Goal: Information Seeking & Learning: Check status

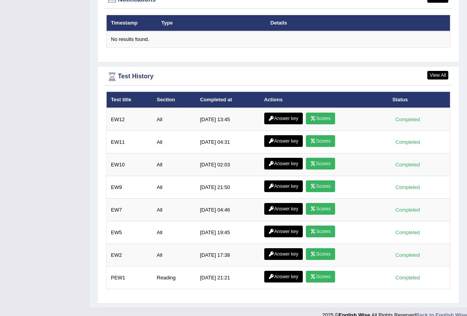
scroll to position [971, 0]
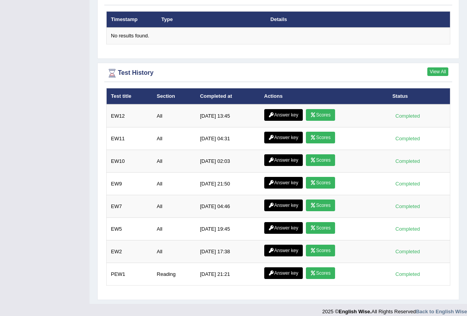
click at [435, 67] on link "View All" at bounding box center [438, 71] width 21 height 9
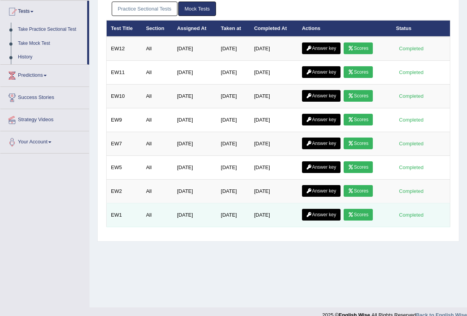
scroll to position [86, 0]
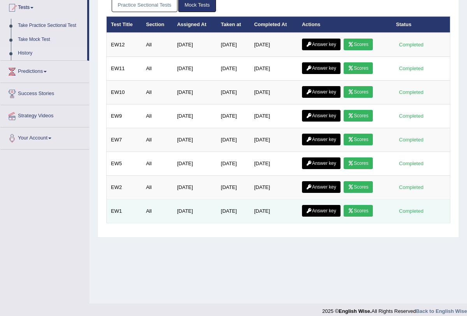
click at [371, 215] on link "Scores" at bounding box center [358, 211] width 29 height 12
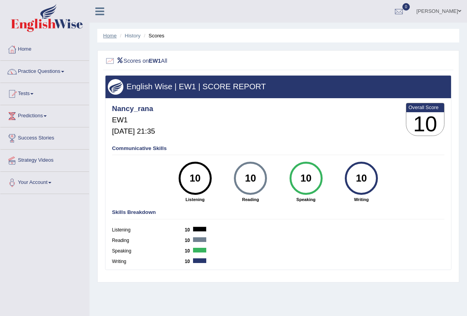
click at [113, 35] on link "Home" at bounding box center [110, 36] width 14 height 6
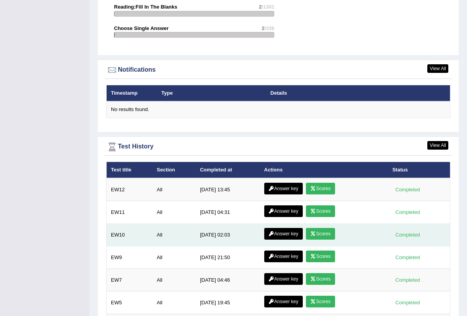
scroll to position [891, 0]
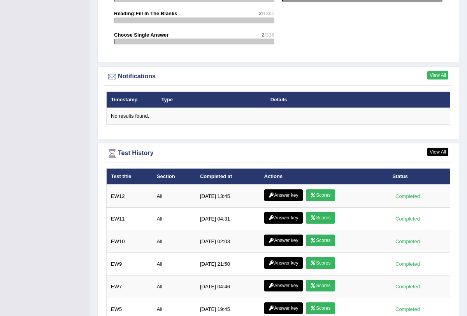
click at [434, 71] on link "View All" at bounding box center [438, 75] width 21 height 9
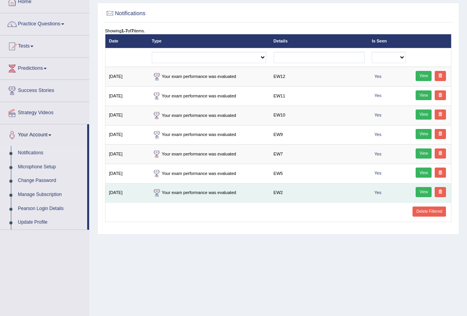
scroll to position [49, 0]
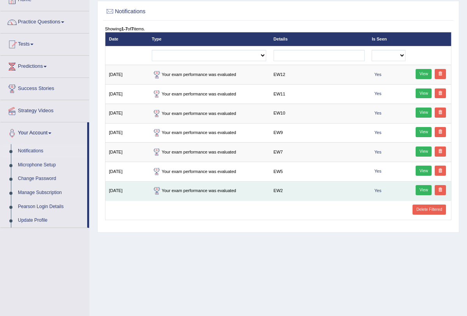
click at [425, 187] on link "View" at bounding box center [424, 190] width 16 height 10
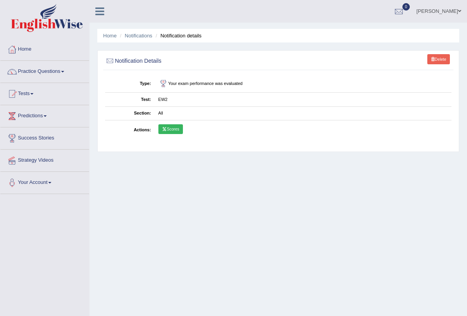
click at [170, 127] on link "Scores" at bounding box center [171, 129] width 25 height 10
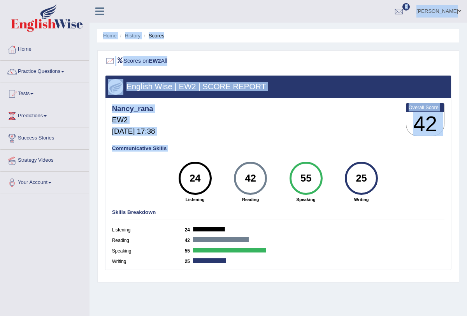
drag, startPoint x: 0, startPoint y: 0, endPoint x: 76, endPoint y: 182, distance: 196.8
click at [76, 182] on div "Toggle navigation Home Practice Questions Speaking Practice Read Aloud Repeat S…" at bounding box center [233, 202] width 467 height 405
drag, startPoint x: 76, startPoint y: 182, endPoint x: 88, endPoint y: 182, distance: 12.5
click at [196, 176] on div "24" at bounding box center [195, 178] width 24 height 28
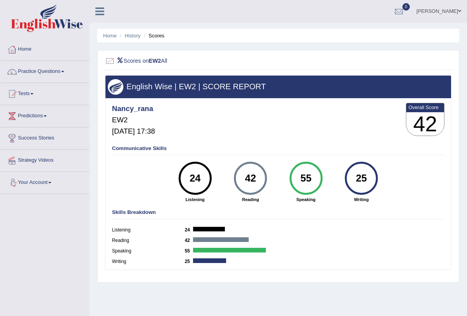
click at [196, 176] on div "24" at bounding box center [195, 178] width 24 height 28
click at [187, 176] on div "24" at bounding box center [195, 178] width 24 height 28
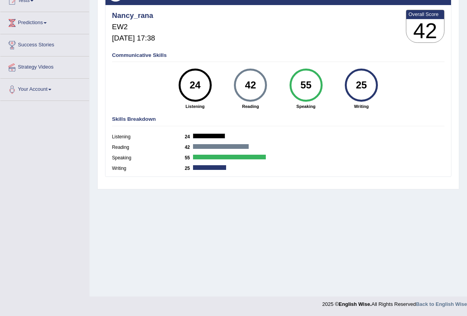
click at [187, 156] on b "55" at bounding box center [189, 157] width 9 height 5
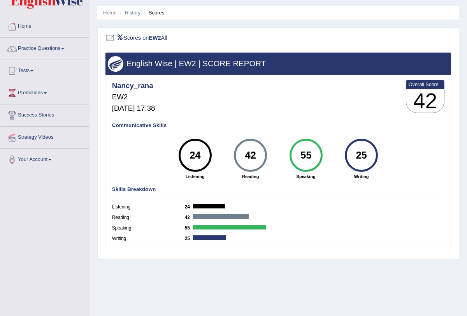
scroll to position [0, 0]
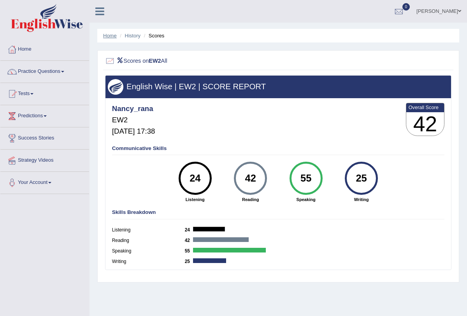
click at [111, 37] on link "Home" at bounding box center [110, 36] width 14 height 6
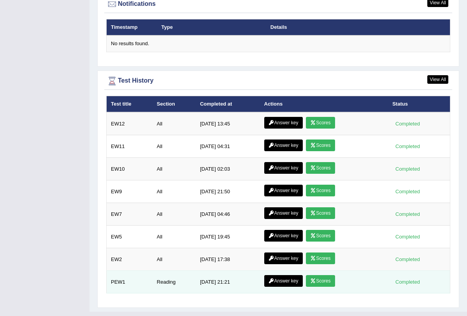
scroll to position [965, 0]
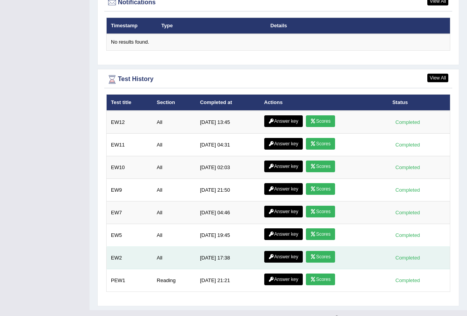
click at [325, 251] on link "Scores" at bounding box center [320, 257] width 29 height 12
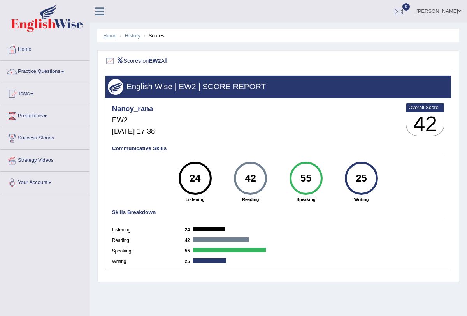
click at [111, 33] on link "Home" at bounding box center [110, 36] width 14 height 6
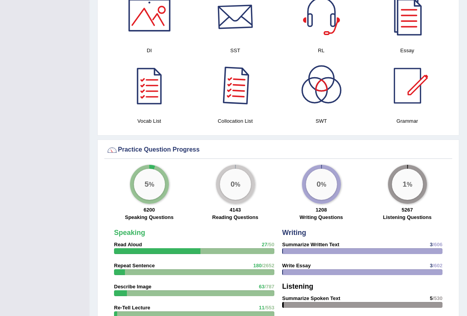
scroll to position [447, 0]
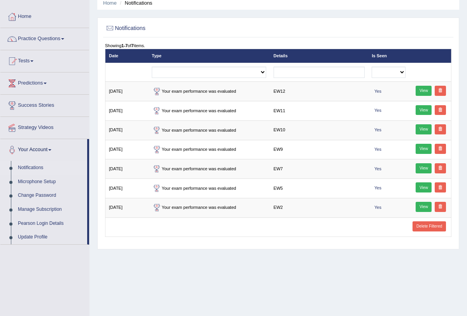
scroll to position [49, 0]
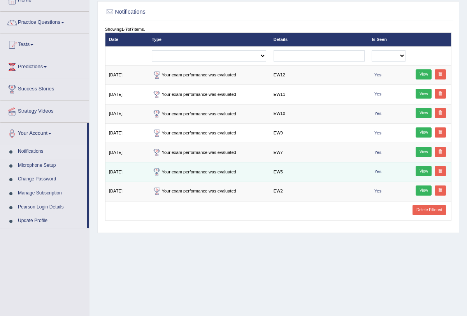
click at [425, 166] on link "View" at bounding box center [424, 171] width 16 height 10
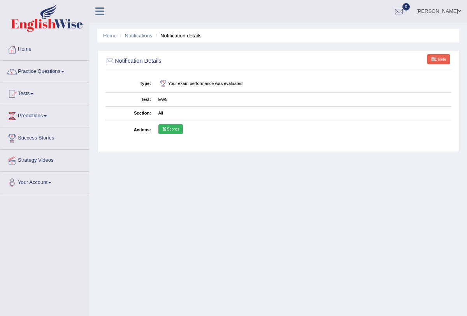
click at [169, 130] on link "Scores" at bounding box center [171, 129] width 25 height 10
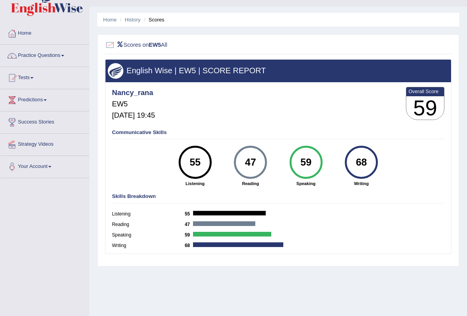
scroll to position [21, 0]
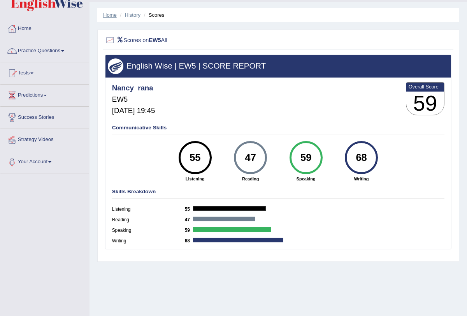
click at [115, 14] on link "Home" at bounding box center [110, 15] width 14 height 6
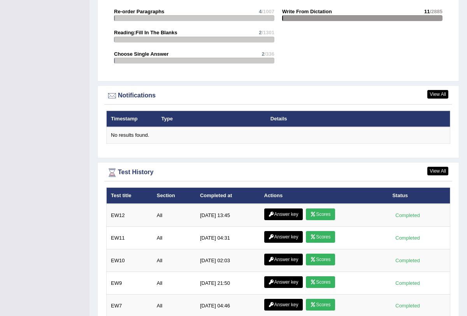
scroll to position [971, 0]
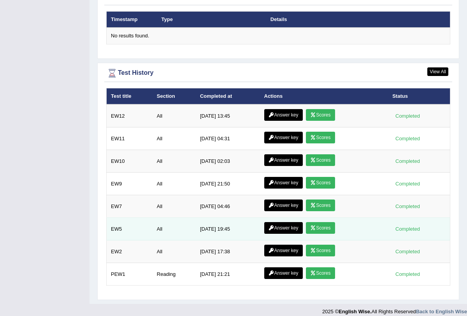
click at [317, 222] on link "Scores" at bounding box center [320, 228] width 29 height 12
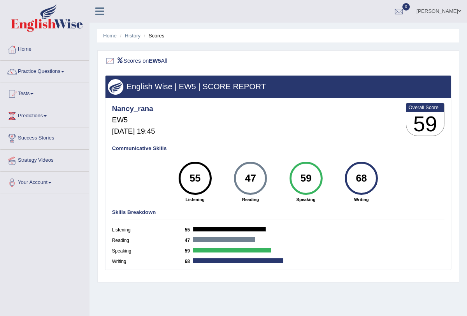
click at [106, 36] on link "Home" at bounding box center [110, 36] width 14 height 6
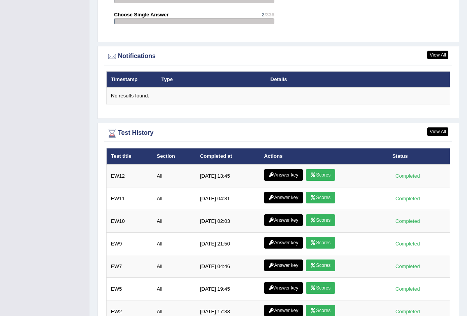
scroll to position [971, 0]
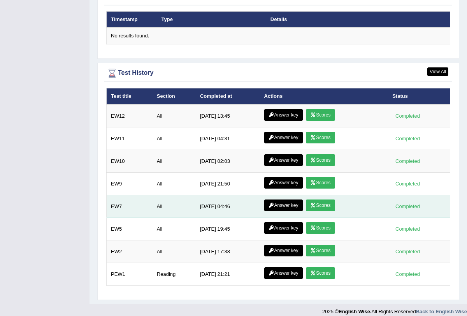
click at [320, 199] on link "Scores" at bounding box center [320, 205] width 29 height 12
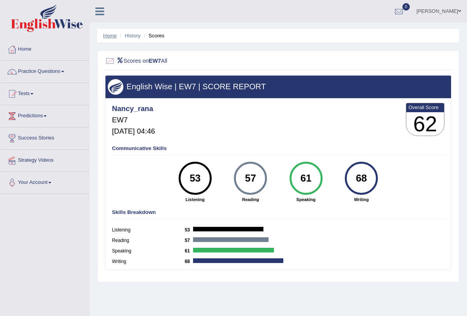
click at [106, 37] on link "Home" at bounding box center [110, 36] width 14 height 6
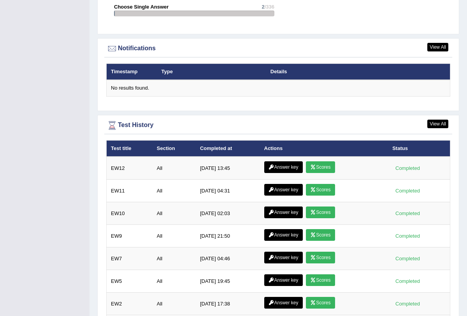
scroll to position [971, 0]
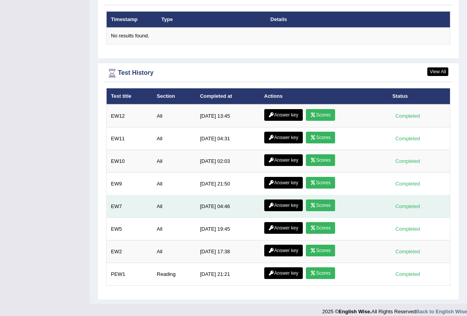
click at [318, 199] on link "Scores" at bounding box center [320, 205] width 29 height 12
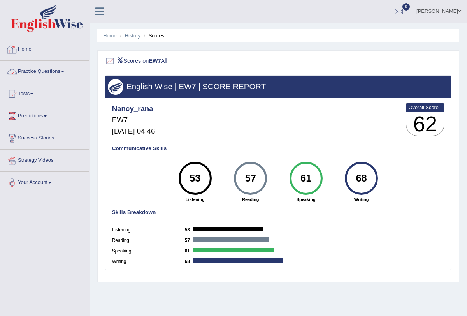
click at [107, 34] on link "Home" at bounding box center [110, 36] width 14 height 6
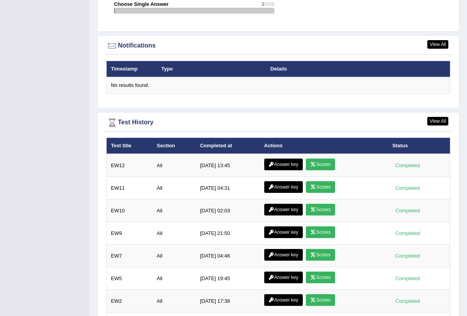
scroll to position [971, 0]
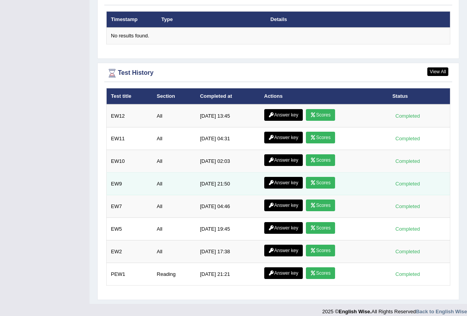
click at [326, 177] on link "Scores" at bounding box center [320, 183] width 29 height 12
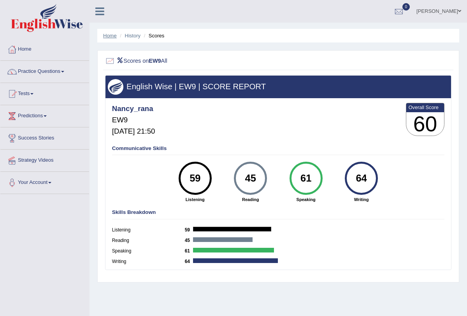
click at [114, 37] on link "Home" at bounding box center [110, 36] width 14 height 6
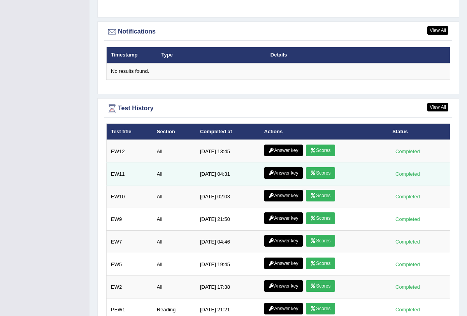
scroll to position [971, 0]
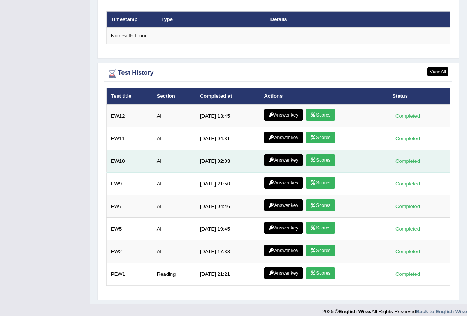
click at [322, 154] on link "Scores" at bounding box center [320, 160] width 29 height 12
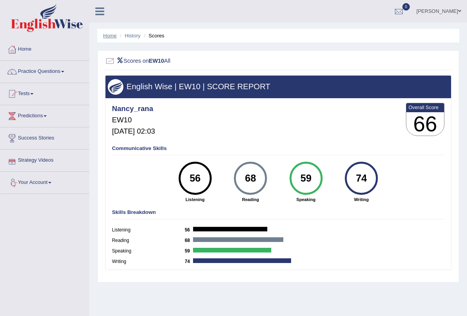
click at [105, 35] on link "Home" at bounding box center [110, 36] width 14 height 6
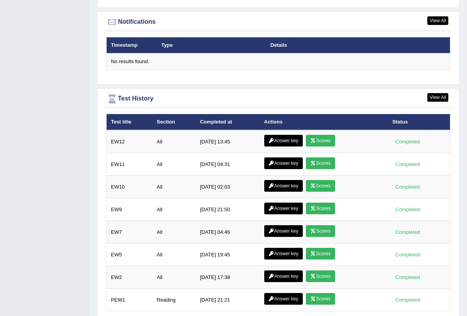
scroll to position [971, 0]
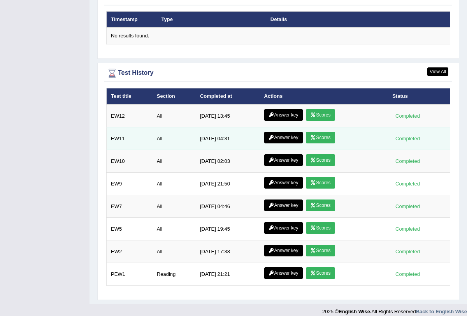
click at [315, 135] on icon at bounding box center [313, 137] width 6 height 5
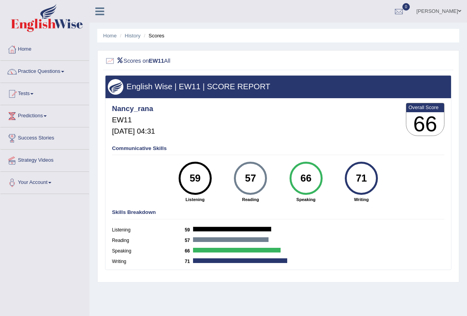
click at [112, 31] on ul "Home History Scores" at bounding box center [278, 36] width 362 height 14
click at [111, 35] on link "Home" at bounding box center [110, 36] width 14 height 6
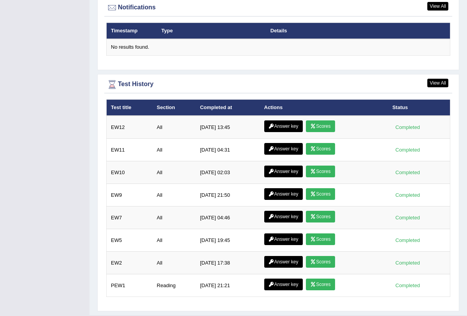
scroll to position [971, 0]
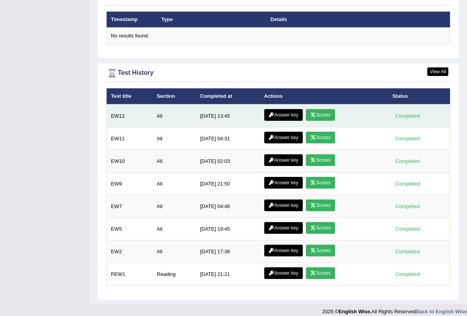
click at [316, 109] on link "Scores" at bounding box center [320, 115] width 29 height 12
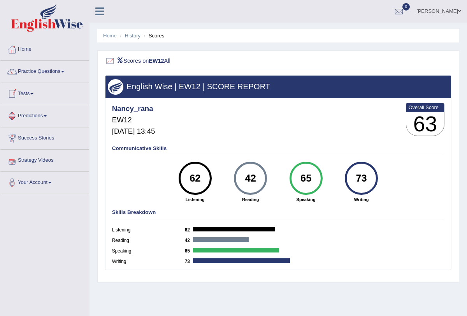
click at [109, 34] on link "Home" at bounding box center [110, 36] width 14 height 6
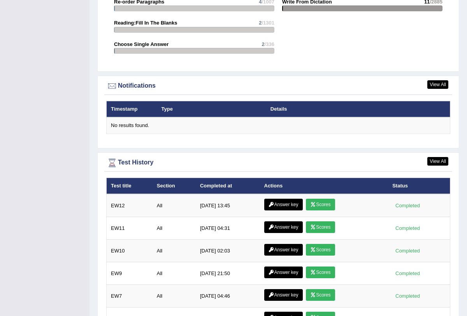
scroll to position [805, 0]
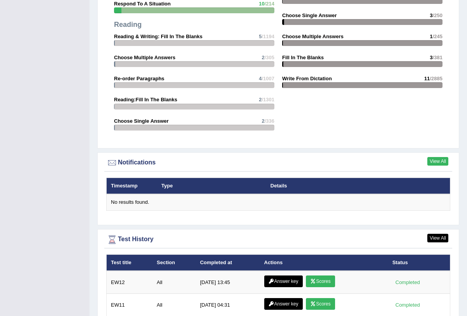
click at [436, 157] on link "View All" at bounding box center [438, 161] width 21 height 9
